Goal: Information Seeking & Learning: Understand process/instructions

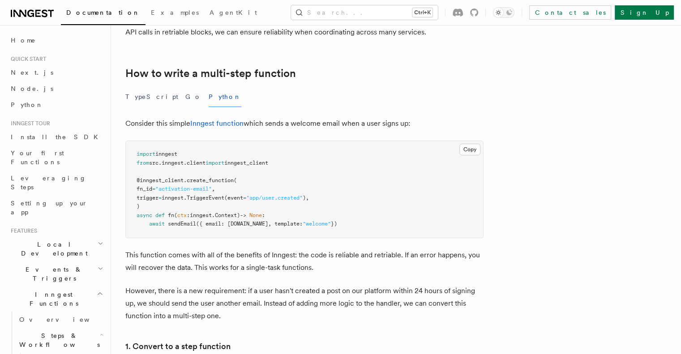
scroll to position [75, 0]
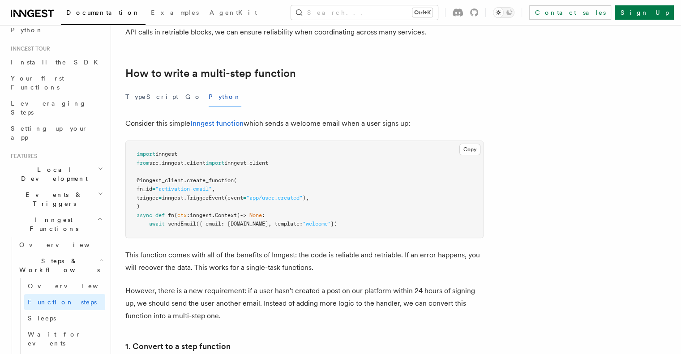
click at [325, 103] on div "TypeScript Go Python" at bounding box center [304, 97] width 358 height 20
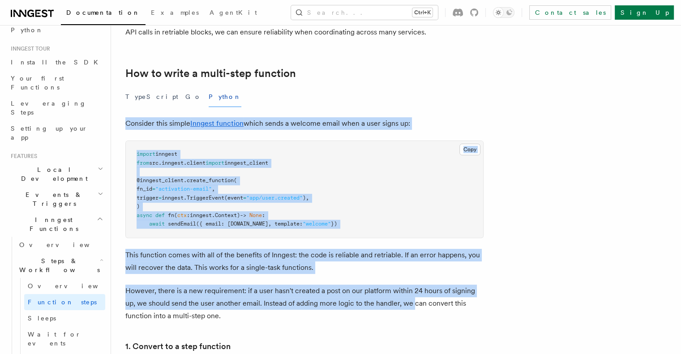
drag, startPoint x: 130, startPoint y: 120, endPoint x: 411, endPoint y: 306, distance: 336.6
click at [411, 306] on p "However, there is a new requirement: if a user hasn't created a post on our pla…" at bounding box center [304, 304] width 358 height 38
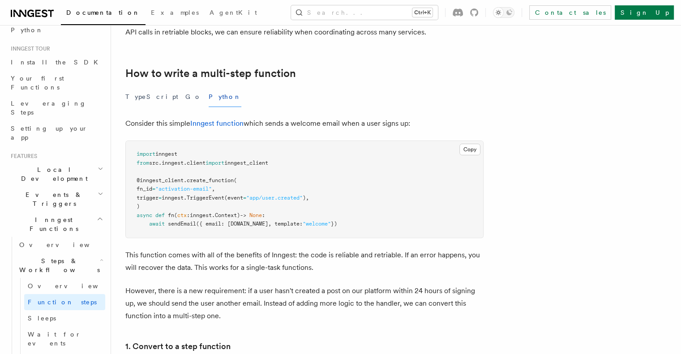
drag, startPoint x: 144, startPoint y: 125, endPoint x: 431, endPoint y: 126, distance: 287.3
click at [431, 126] on p "Consider this simple Inngest function which sends a welcome email when a user s…" at bounding box center [304, 123] width 358 height 13
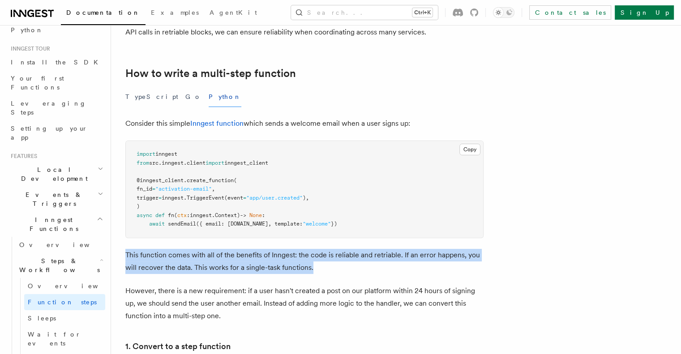
drag, startPoint x: 136, startPoint y: 250, endPoint x: 347, endPoint y: 261, distance: 211.5
click at [347, 261] on p "This function comes with all of the benefits of Inngest: the code is reliable a…" at bounding box center [304, 261] width 358 height 25
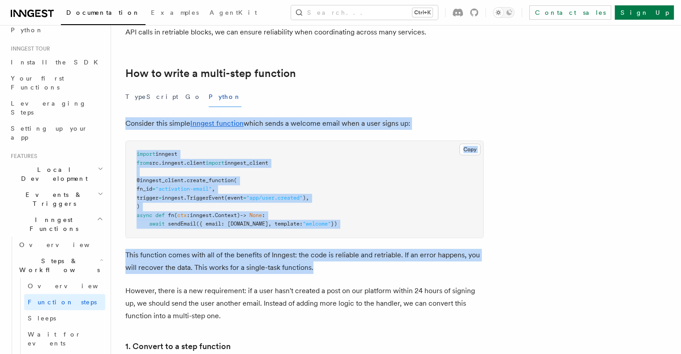
drag, startPoint x: 347, startPoint y: 261, endPoint x: 134, endPoint y: 117, distance: 257.3
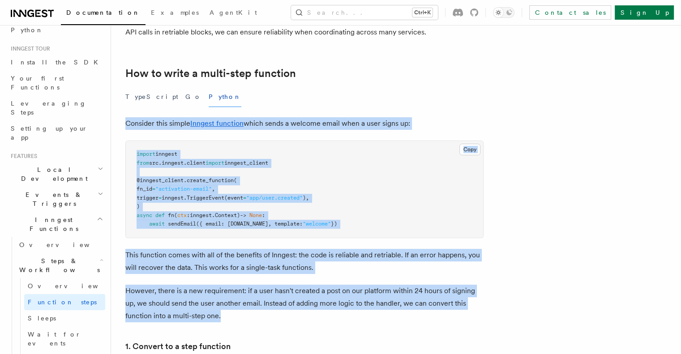
drag, startPoint x: 134, startPoint y: 117, endPoint x: 333, endPoint y: 311, distance: 278.2
click at [333, 311] on p "However, there is a new requirement: if a user hasn't created a post on our pla…" at bounding box center [304, 304] width 358 height 38
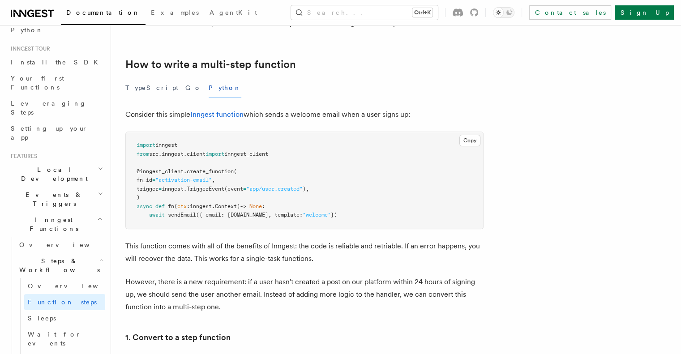
scroll to position [267, 0]
drag, startPoint x: 144, startPoint y: 114, endPoint x: 445, endPoint y: 119, distance: 300.8
click at [445, 119] on p "Consider this simple Inngest function which sends a welcome email when a user s…" at bounding box center [304, 113] width 358 height 13
drag, startPoint x: 379, startPoint y: 109, endPoint x: 391, endPoint y: 122, distance: 17.4
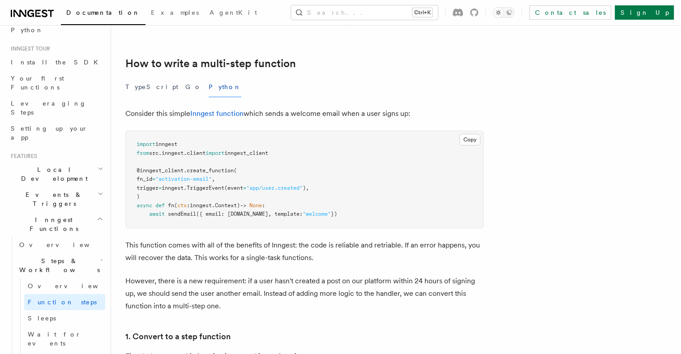
drag, startPoint x: 148, startPoint y: 144, endPoint x: 197, endPoint y: 174, distance: 57.6
click at [197, 174] on pre "import inngest from src . inngest . client import inngest_client @inngest_clien…" at bounding box center [304, 179] width 357 height 97
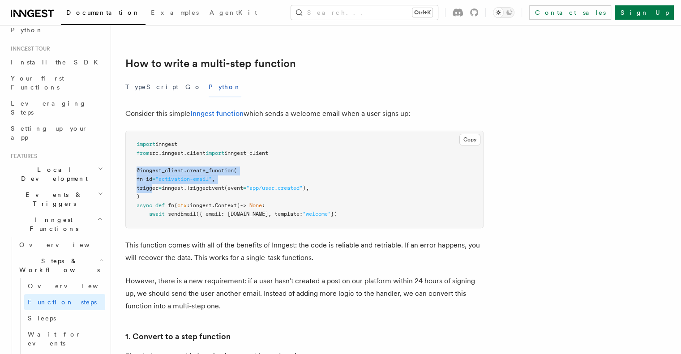
drag, startPoint x: 146, startPoint y: 172, endPoint x: 162, endPoint y: 186, distance: 20.9
click at [162, 186] on pre "import inngest from src . inngest . client import inngest_client @inngest_clien…" at bounding box center [304, 179] width 357 height 97
click at [158, 186] on span "trigger" at bounding box center [147, 188] width 22 height 6
drag, startPoint x: 166, startPoint y: 213, endPoint x: 233, endPoint y: 219, distance: 66.5
click at [233, 219] on pre "import inngest from src . inngest . client import inngest_client @inngest_clien…" at bounding box center [304, 179] width 357 height 97
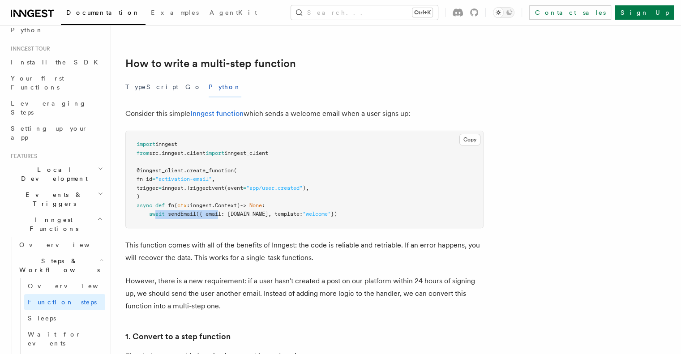
click at [233, 219] on pre "import inngest from src . inngest . client import inngest_client @inngest_clien…" at bounding box center [304, 179] width 357 height 97
click at [303, 214] on span "({ email: [DOMAIN_NAME], template:" at bounding box center [249, 214] width 107 height 6
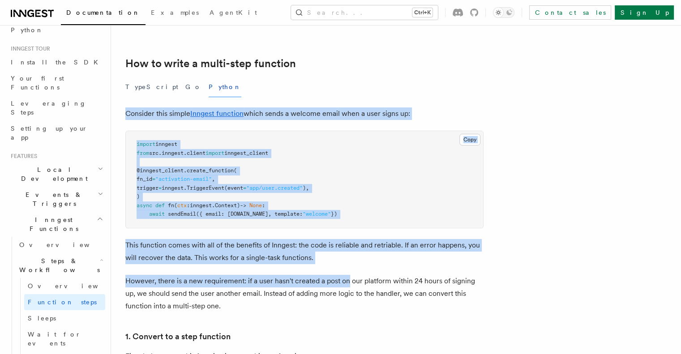
drag, startPoint x: 137, startPoint y: 112, endPoint x: 359, endPoint y: 264, distance: 268.9
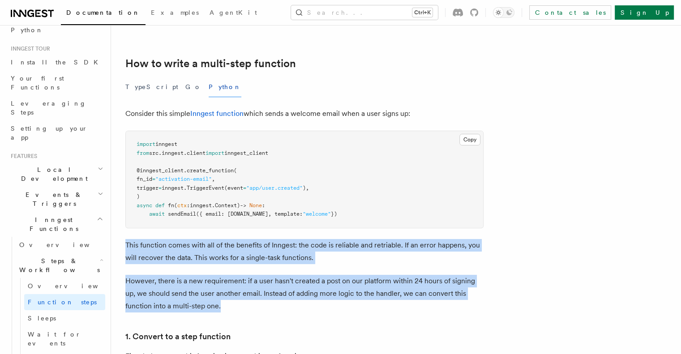
drag, startPoint x: 134, startPoint y: 241, endPoint x: 272, endPoint y: 306, distance: 152.3
click at [240, 261] on p "This function comes with all of the benefits of Inngest: the code is reliable a…" at bounding box center [304, 251] width 358 height 25
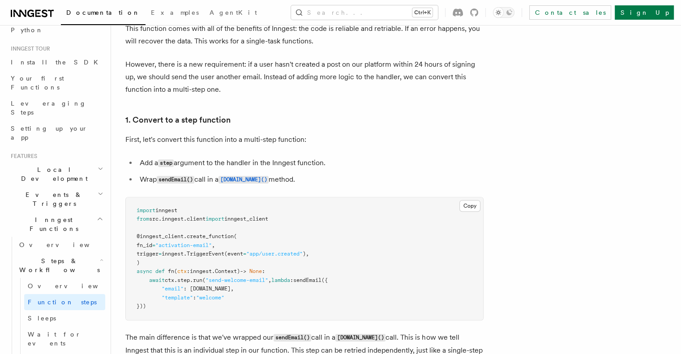
scroll to position [471, 0]
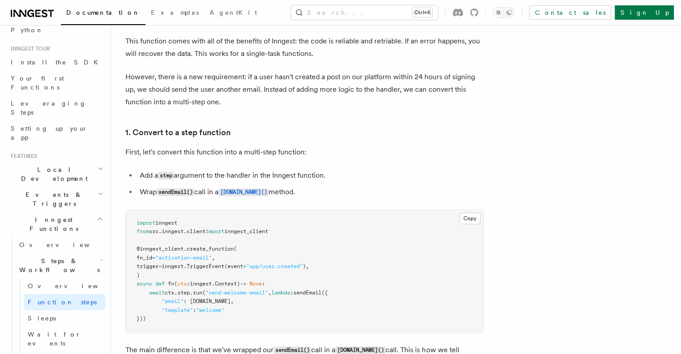
click at [383, 147] on p "First, let's convert this function into a multi-step function:" at bounding box center [304, 152] width 358 height 13
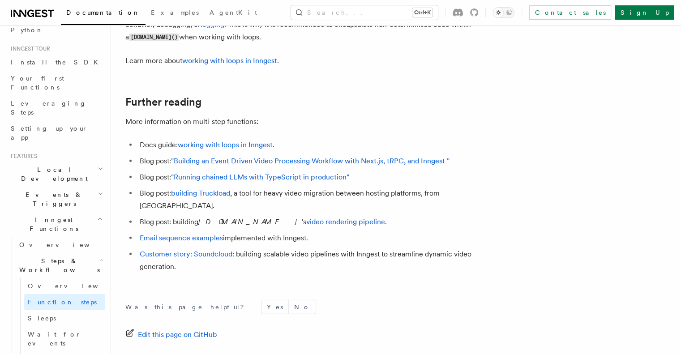
scroll to position [2470, 0]
